Goal: Task Accomplishment & Management: Manage account settings

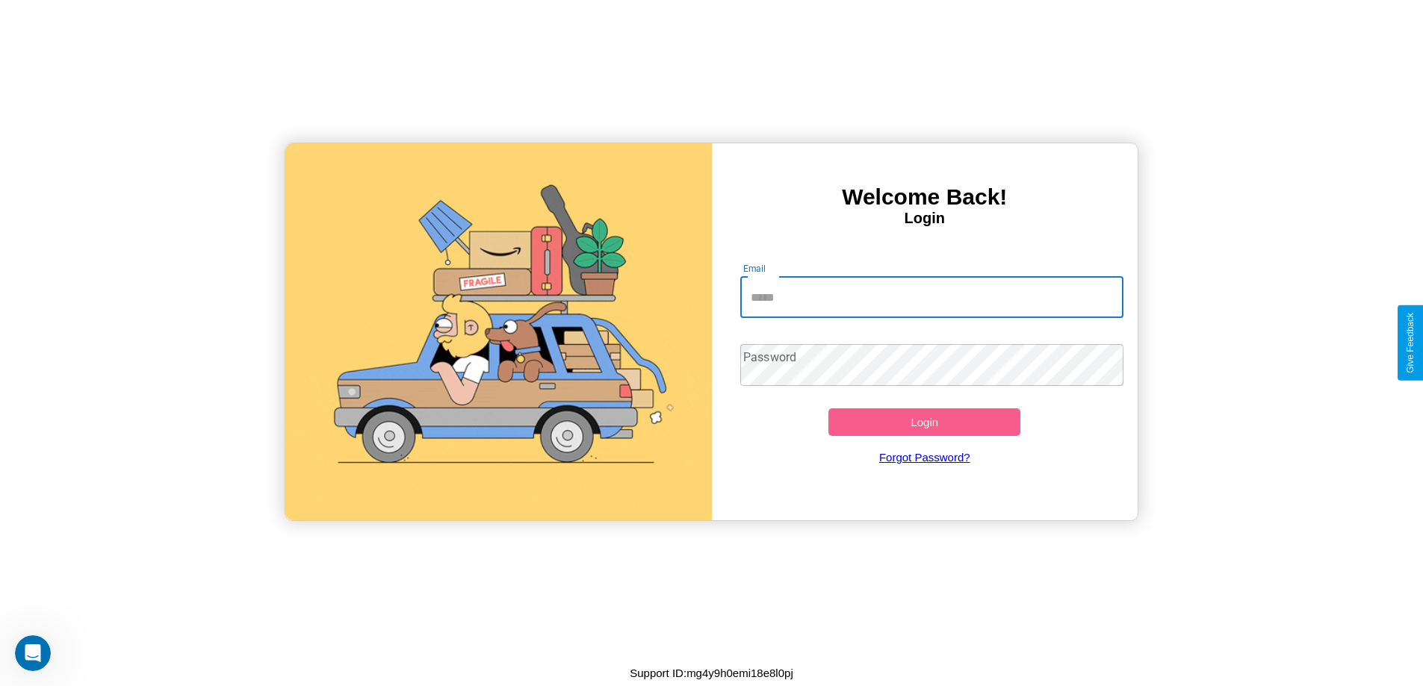
click at [931, 297] on input "Email" at bounding box center [931, 297] width 383 height 42
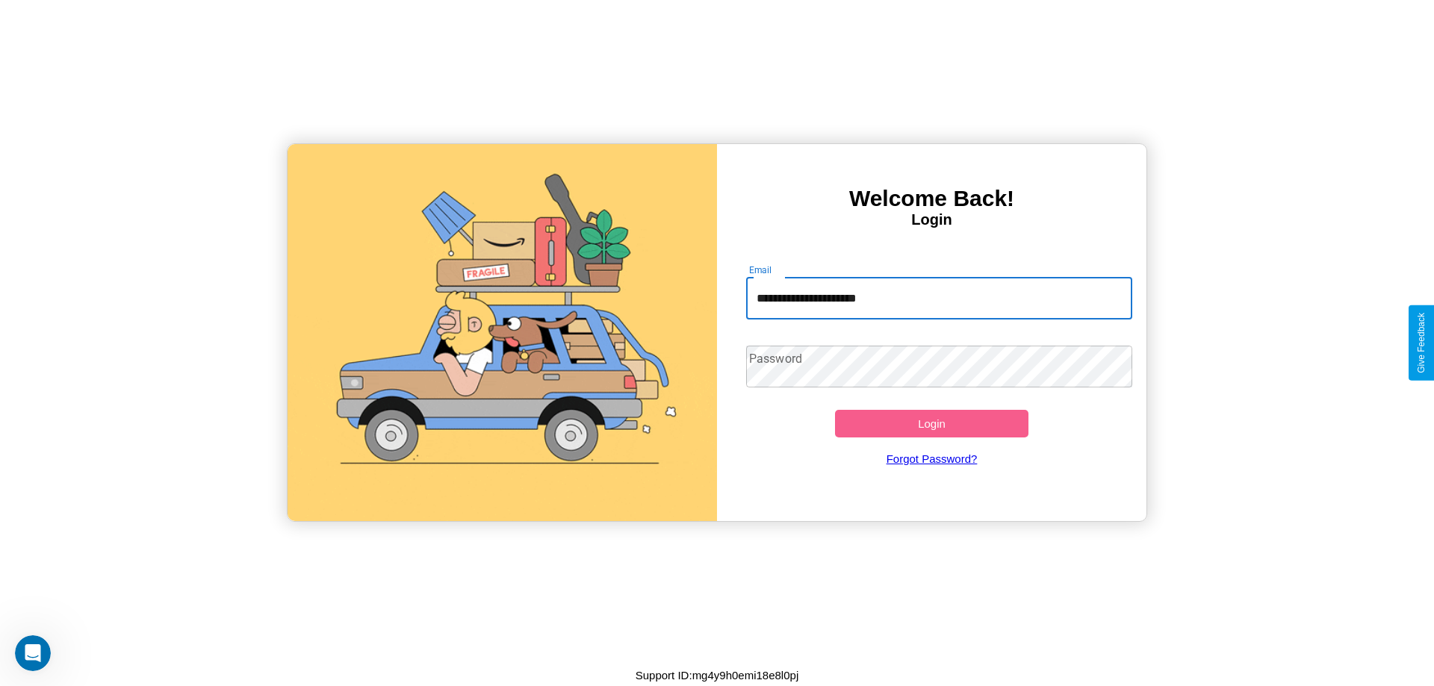
type input "**********"
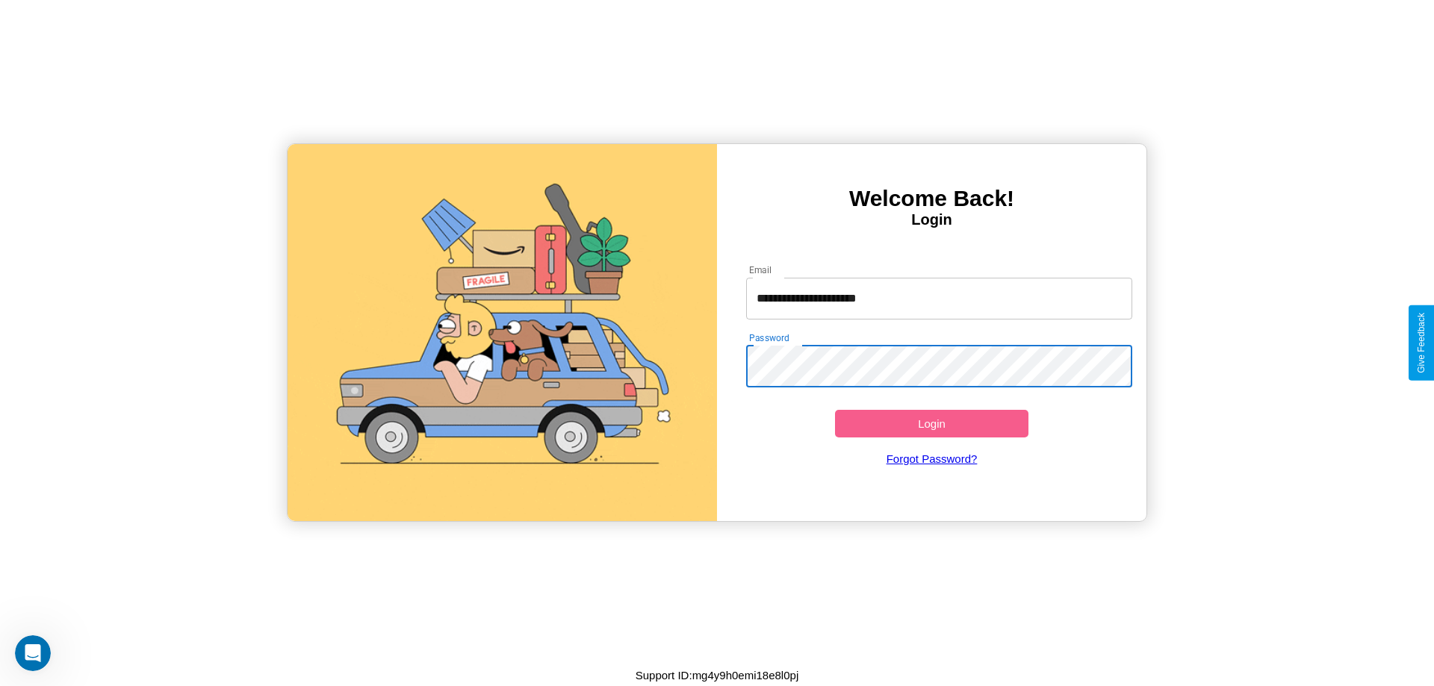
click at [931, 423] on button "Login" at bounding box center [931, 424] width 193 height 28
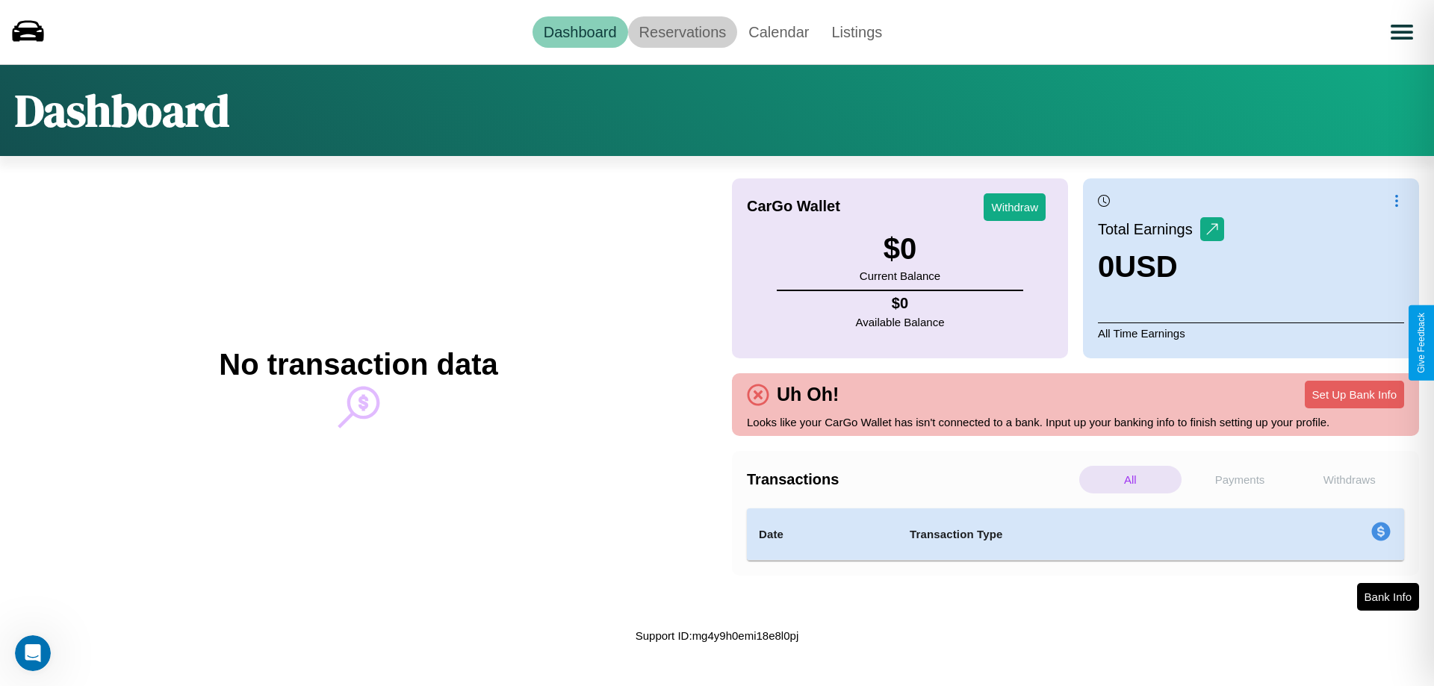
click at [682, 31] on link "Reservations" at bounding box center [683, 31] width 110 height 31
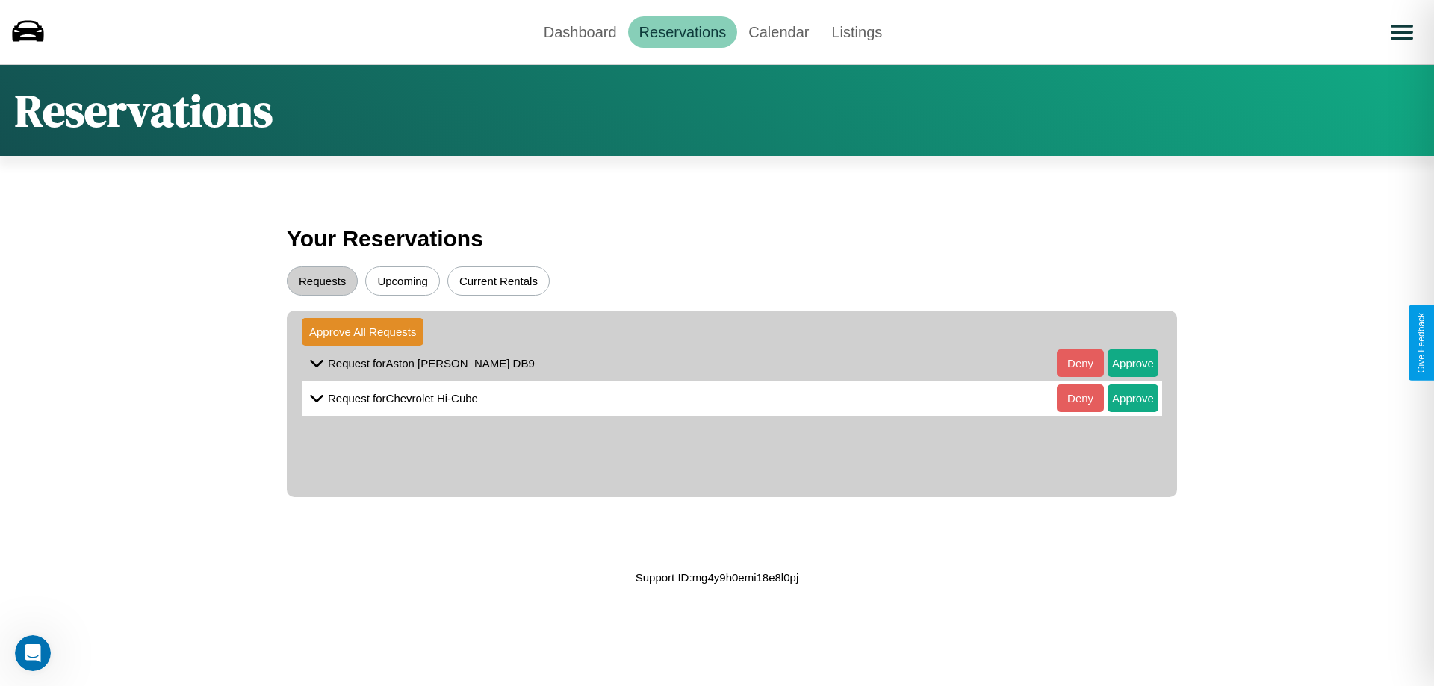
click at [403, 281] on button "Upcoming" at bounding box center [402, 281] width 75 height 29
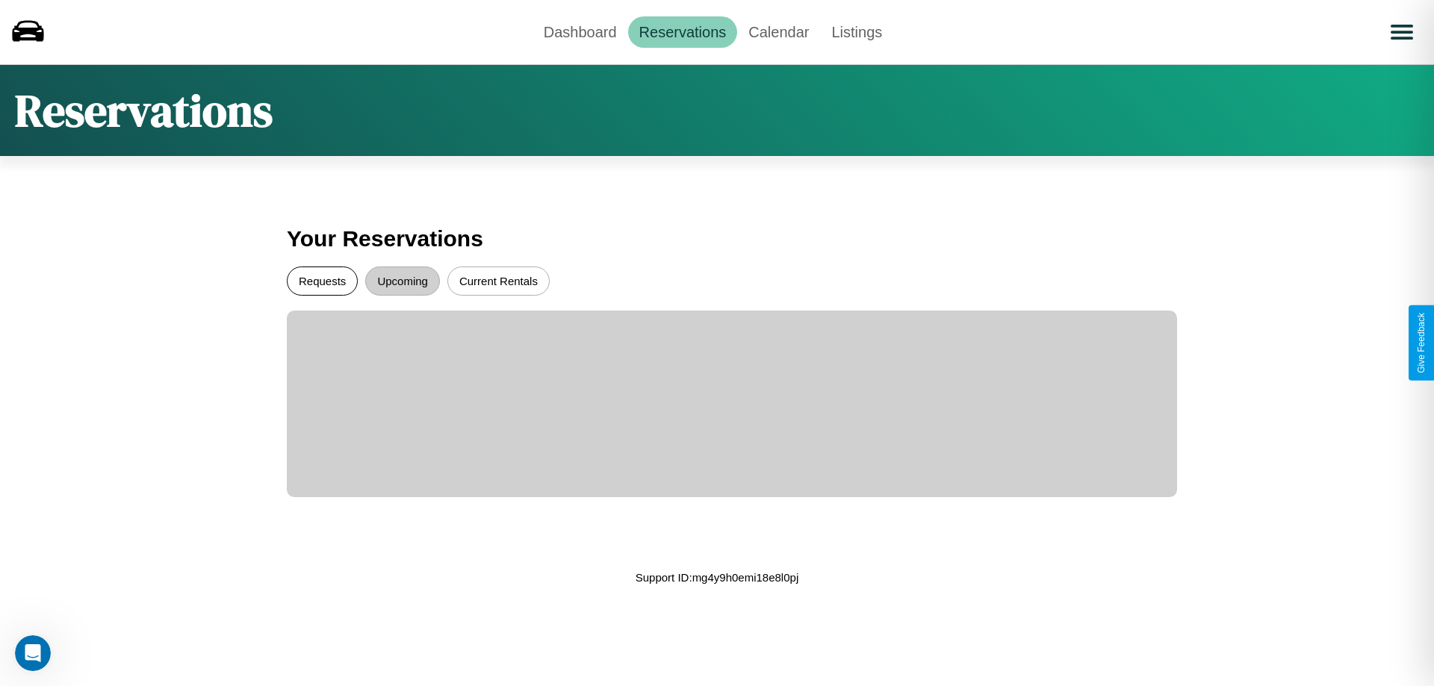
click at [322, 281] on button "Requests" at bounding box center [322, 281] width 71 height 29
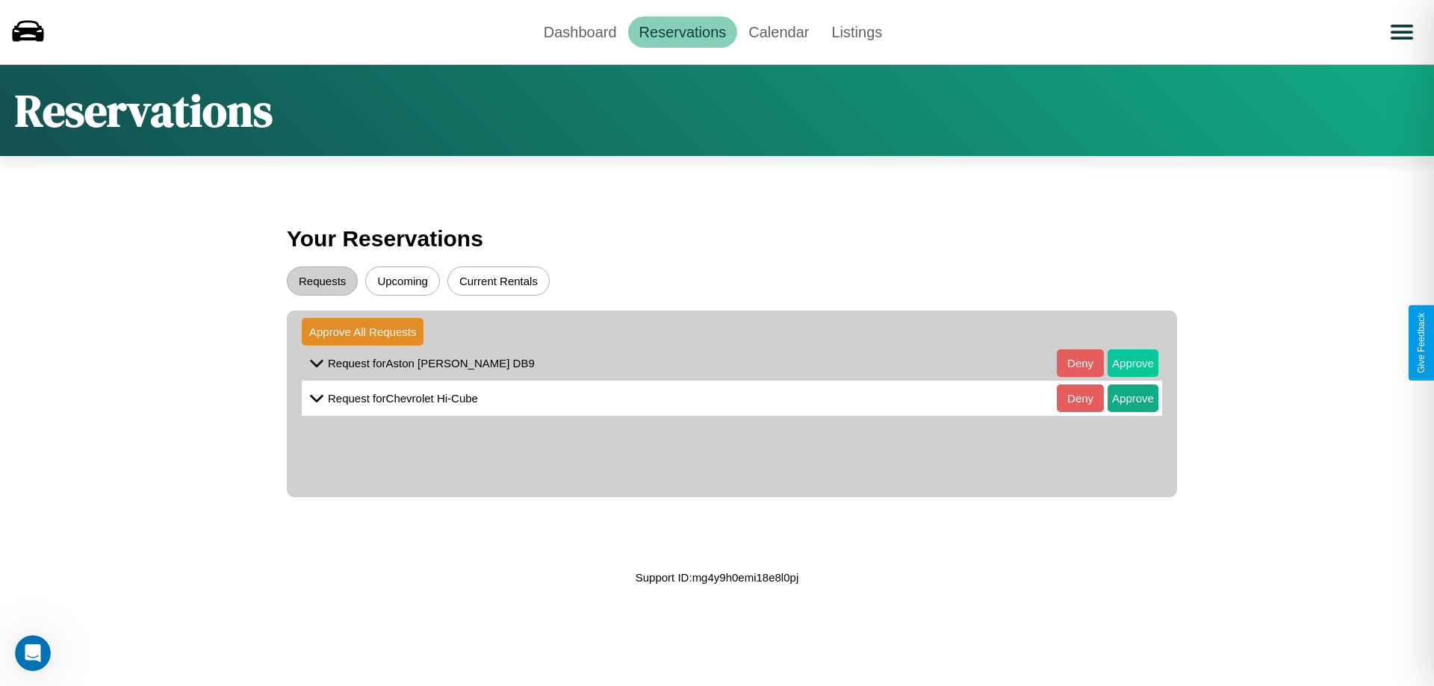
click at [1122, 363] on button "Approve" at bounding box center [1133, 364] width 51 height 28
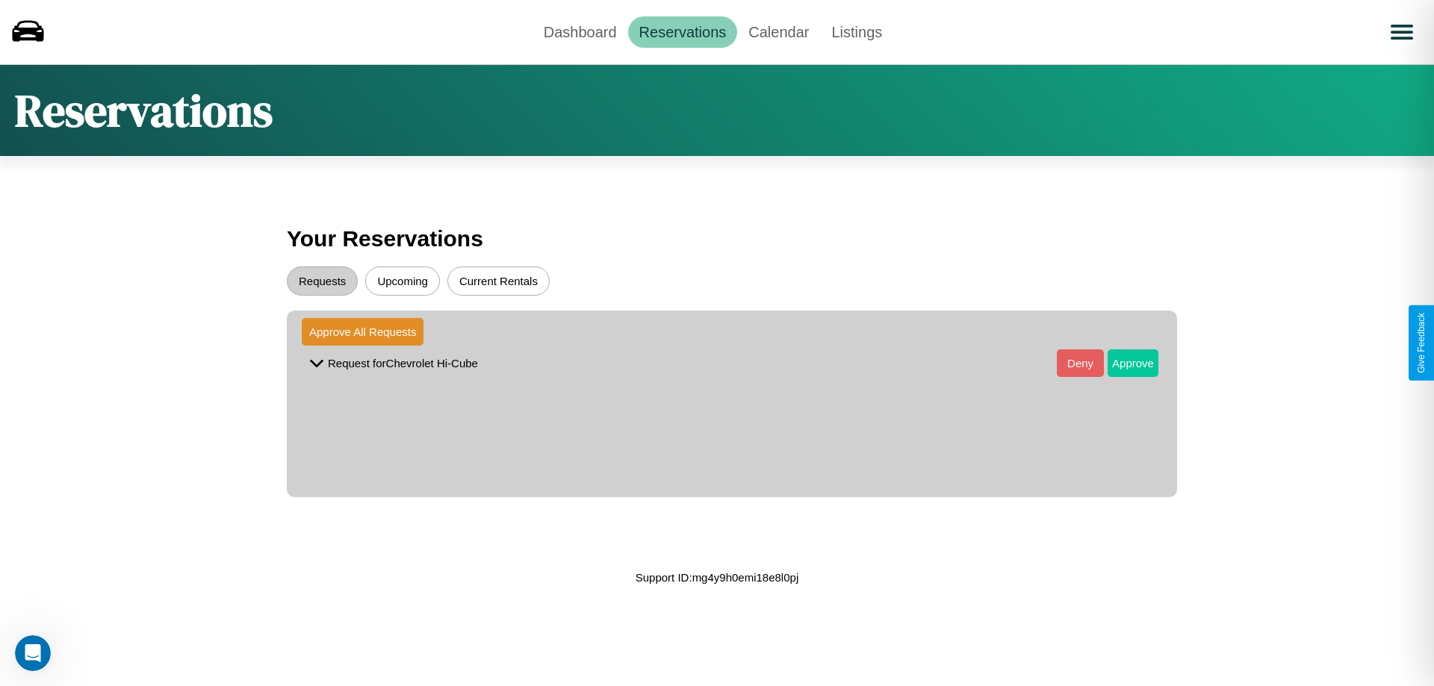
click at [1122, 363] on button "Approve" at bounding box center [1133, 364] width 51 height 28
